Goal: Find specific page/section: Find specific page/section

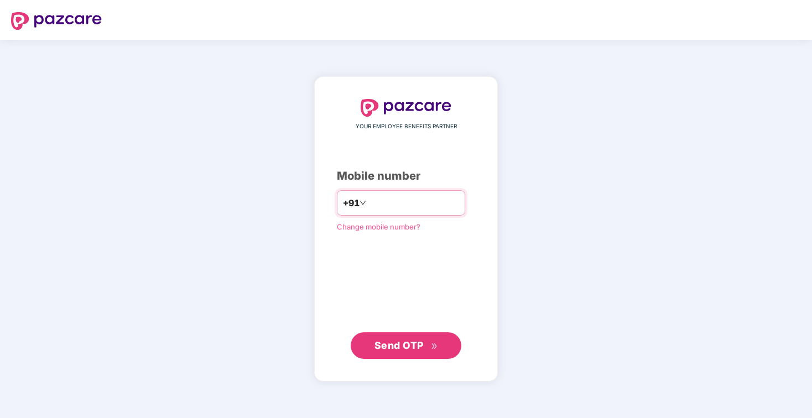
type input "**********"
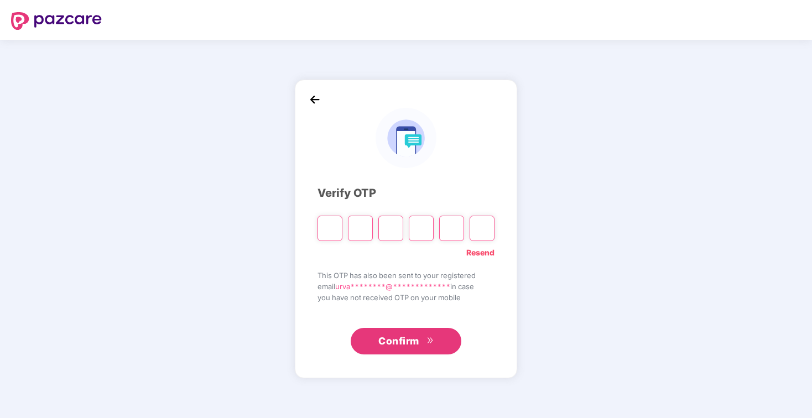
type input "*"
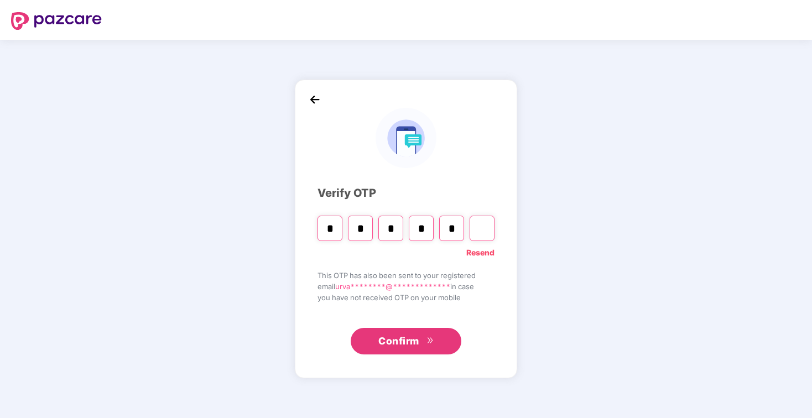
type input "*"
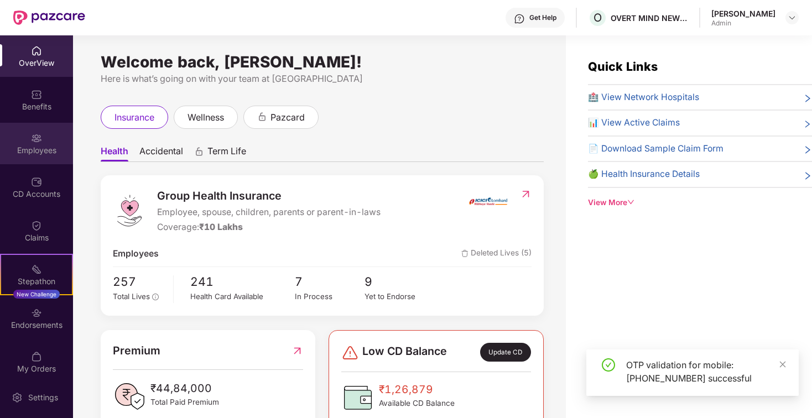
click at [41, 138] on div "Employees" at bounding box center [36, 144] width 73 height 42
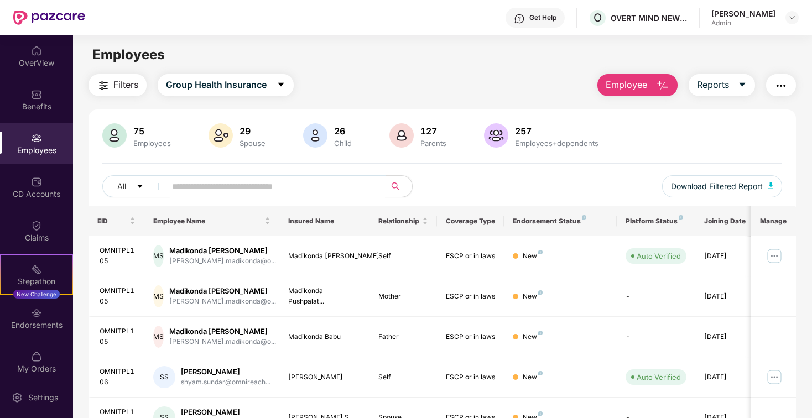
click at [211, 181] on input "text" at bounding box center [271, 186] width 199 height 17
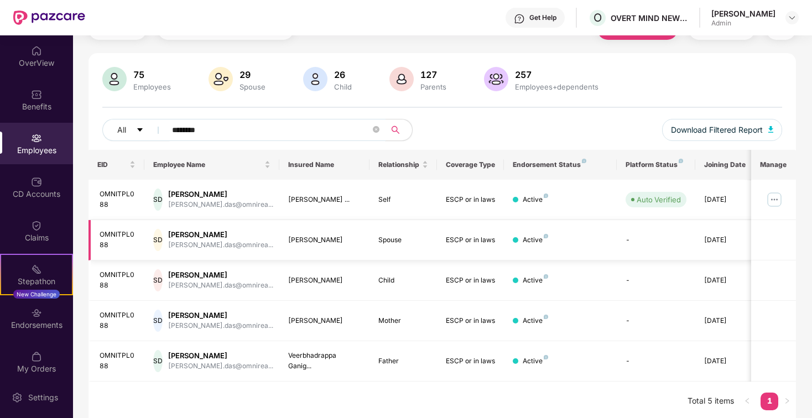
scroll to position [60, 0]
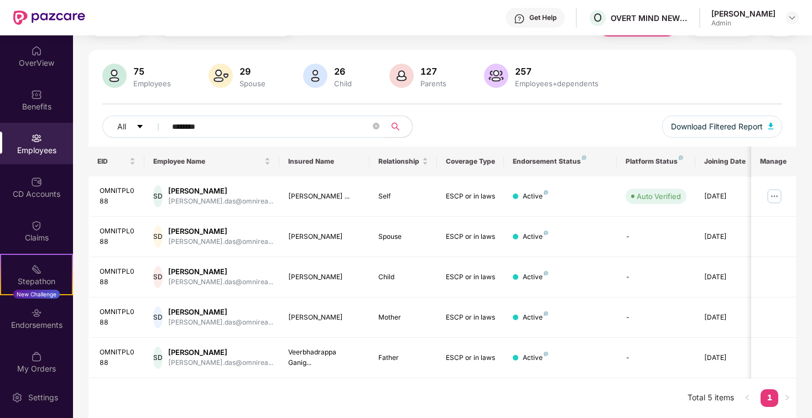
type input "********"
drag, startPoint x: 289, startPoint y: 318, endPoint x: 339, endPoint y: 313, distance: 50.1
click at [339, 313] on div "[PERSON_NAME]" at bounding box center [324, 318] width 73 height 11
drag, startPoint x: 287, startPoint y: 316, endPoint x: 343, endPoint y: 316, distance: 55.9
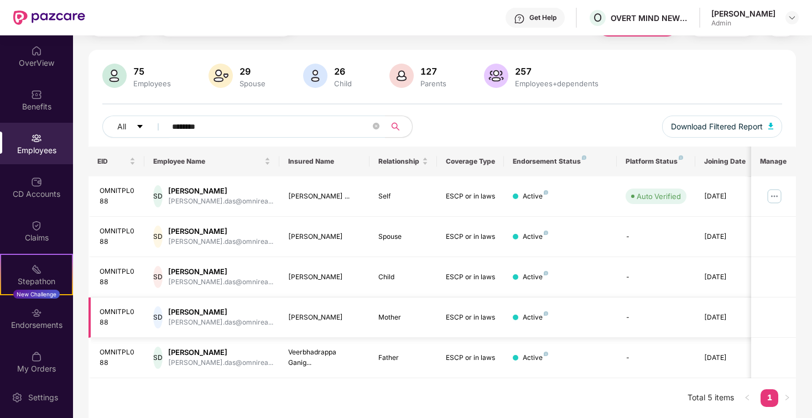
click at [343, 316] on td "[PERSON_NAME]" at bounding box center [324, 318] width 90 height 40
click at [343, 316] on div "[PERSON_NAME]" at bounding box center [324, 318] width 73 height 11
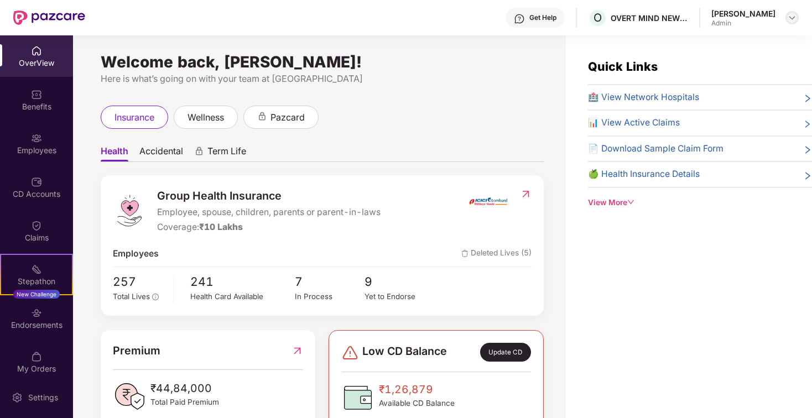
click at [791, 21] on img at bounding box center [792, 17] width 9 height 9
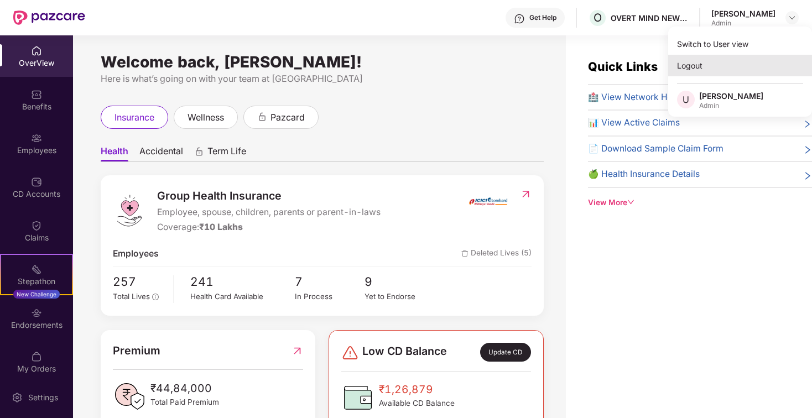
click at [685, 62] on div "Logout" at bounding box center [741, 66] width 144 height 22
